Goal: Information Seeking & Learning: Learn about a topic

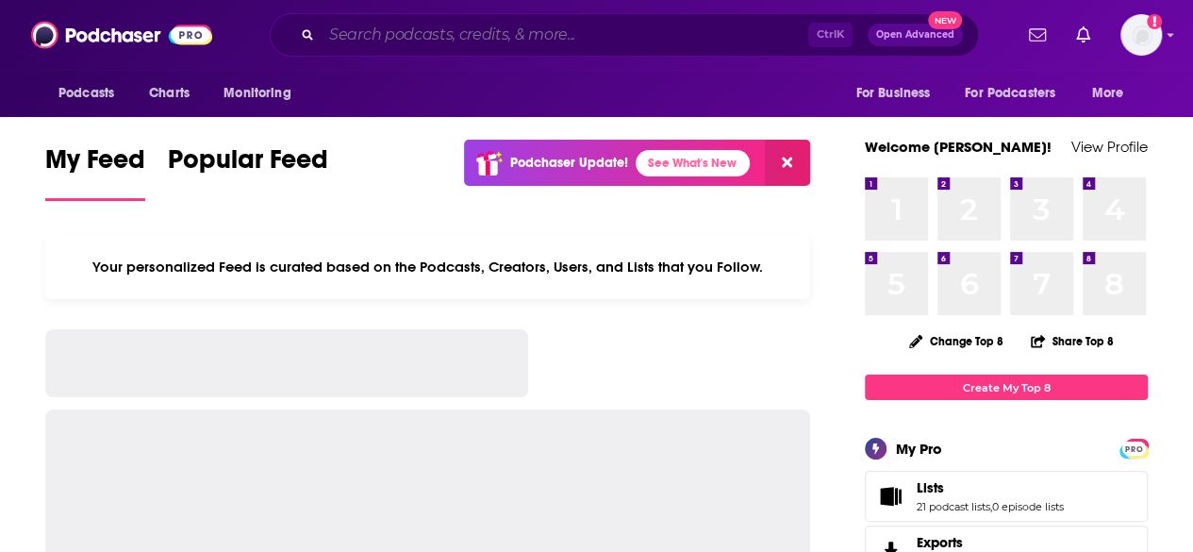
click at [432, 38] on input "Search podcasts, credits, & more..." at bounding box center [565, 35] width 487 height 30
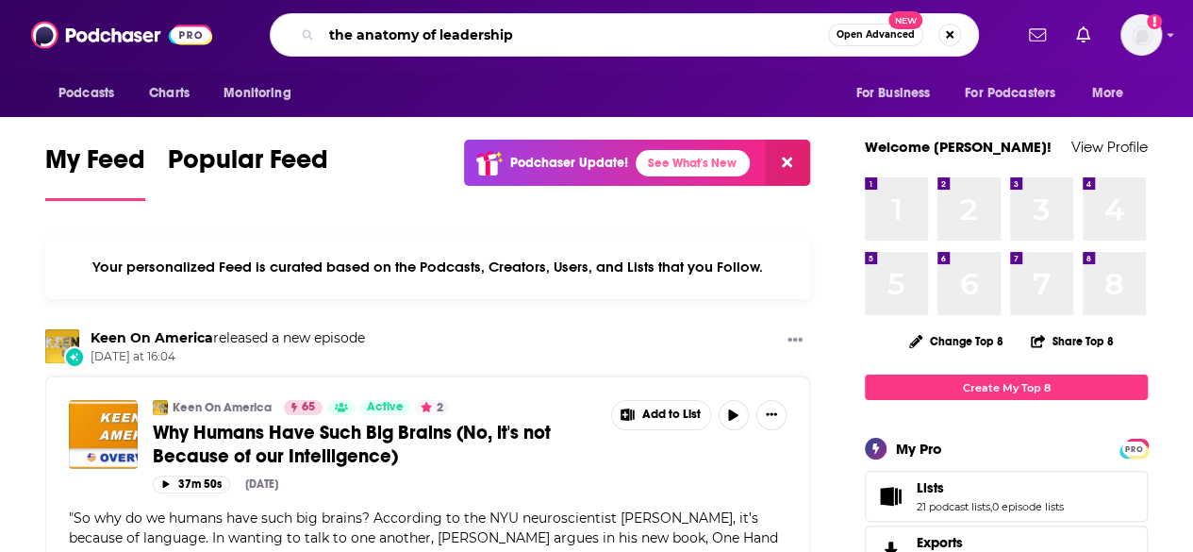
type input "the anatomy of leadership"
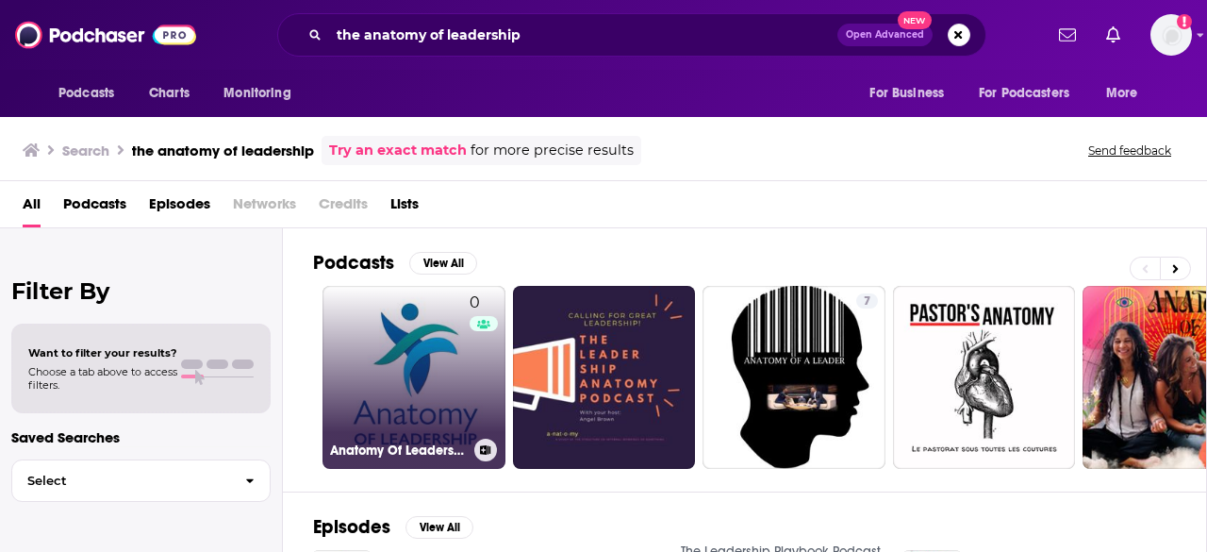
click at [375, 312] on link "0 Anatomy Of Leadership" at bounding box center [414, 377] width 183 height 183
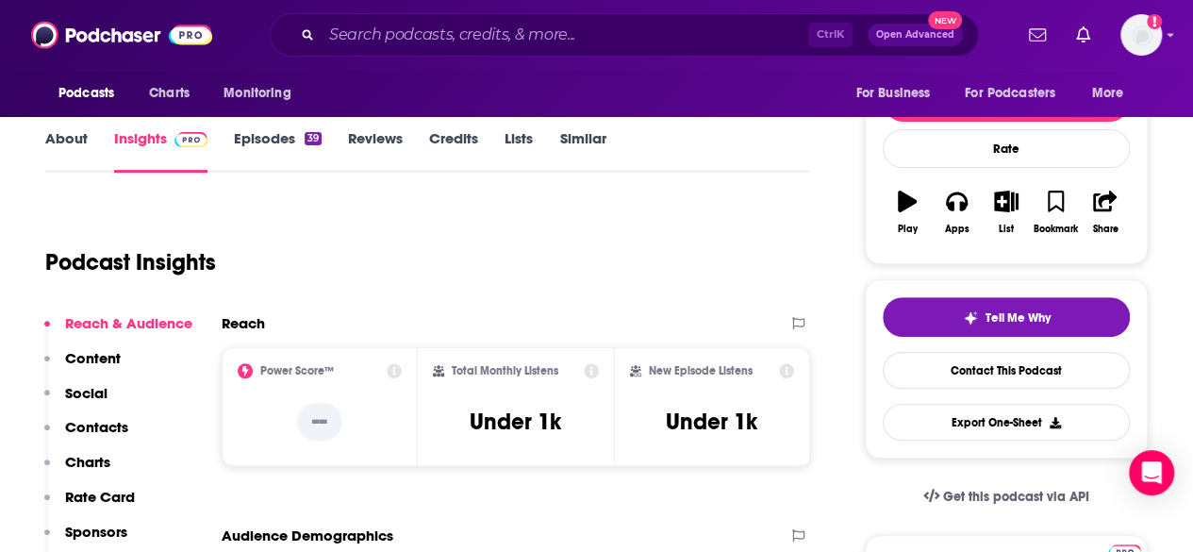
scroll to position [232, 0]
